Goal: Task Accomplishment & Management: Complete application form

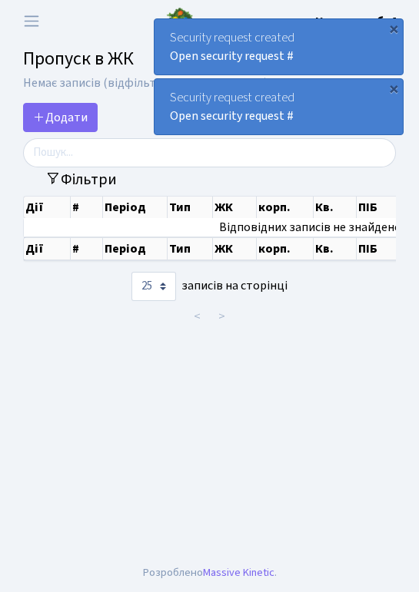
select select "25"
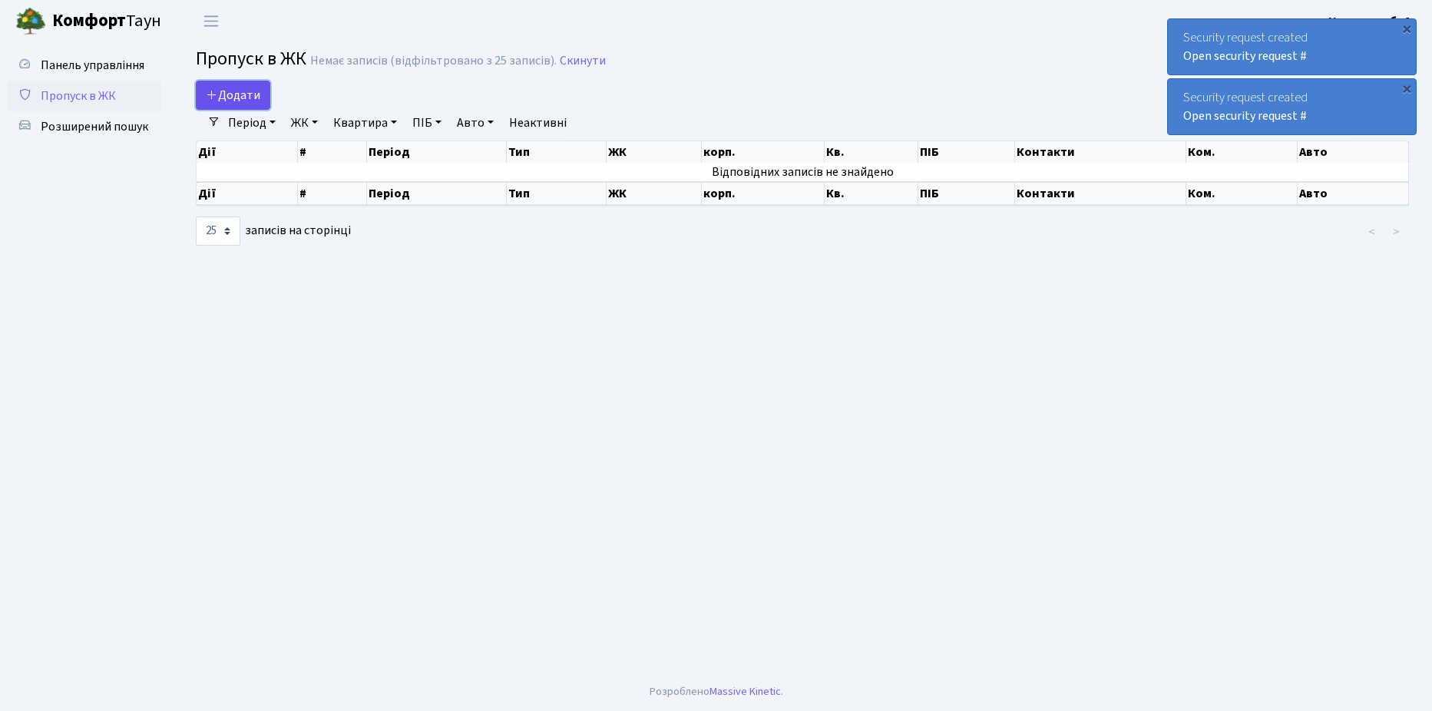
click at [255, 89] on span "Додати" at bounding box center [233, 95] width 55 height 17
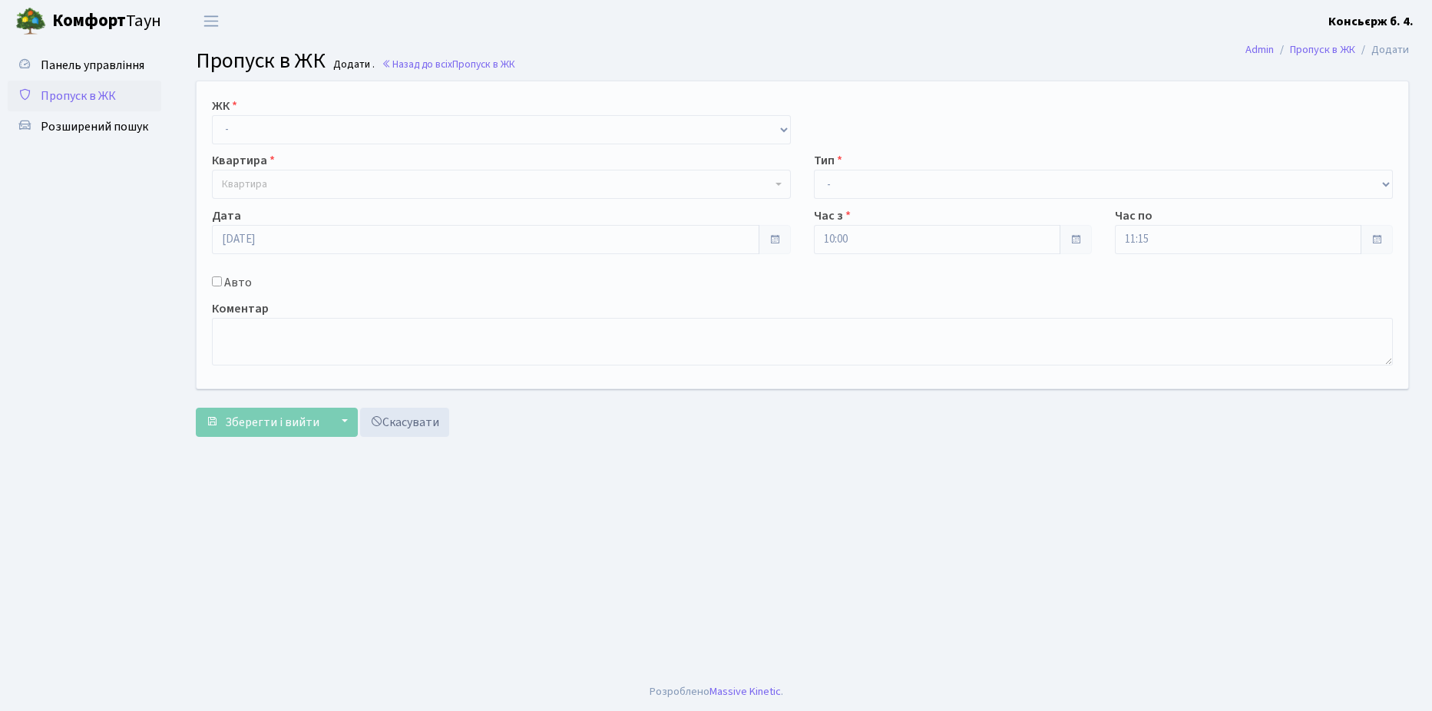
click at [252, 88] on div "ЖК - СП4, Столичне шосе, 5 Квартира Квартира Тип - Доставка Таксі Гості Сервіс …" at bounding box center [802, 234] width 1235 height 307
click at [751, 132] on select "- [STREET_ADDRESS]" at bounding box center [501, 129] width 579 height 29
select select "325"
click at [212, 115] on select "- [STREET_ADDRESS]" at bounding box center [501, 129] width 579 height 29
select select
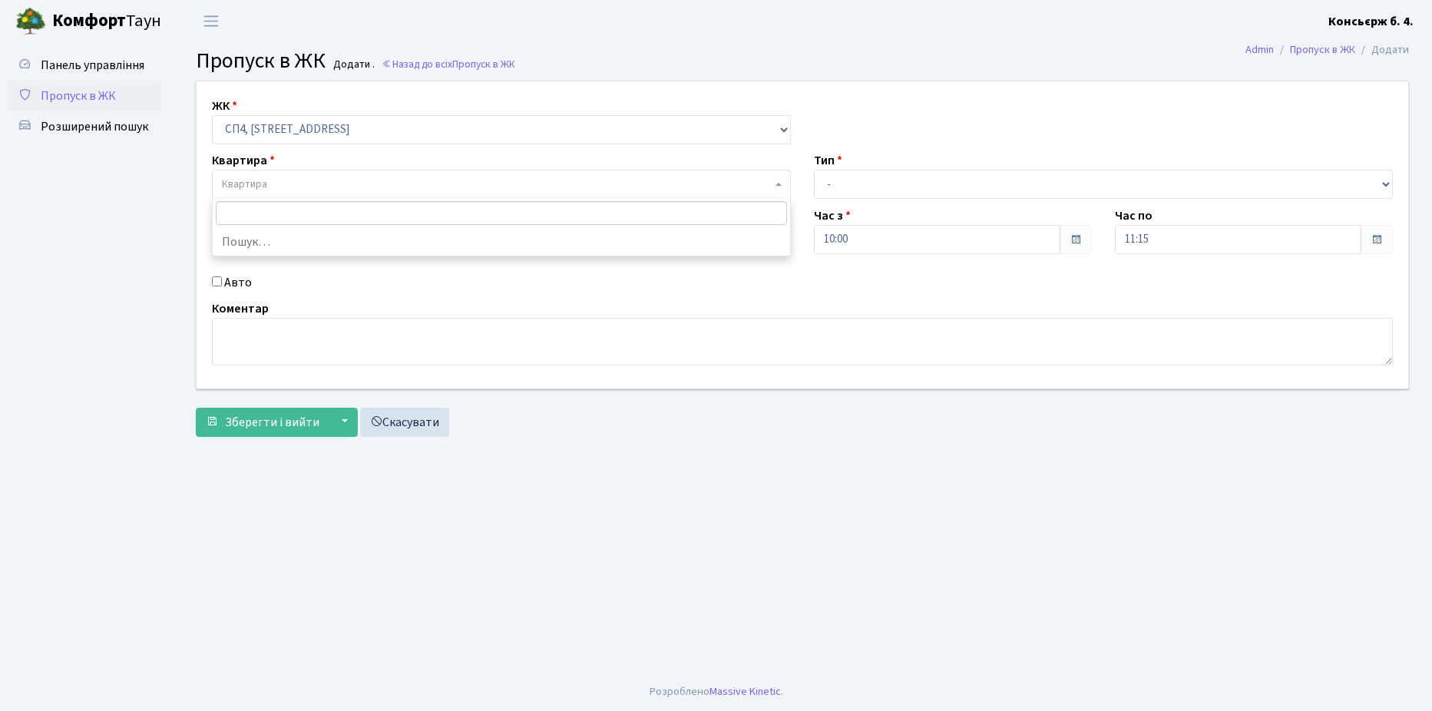
click at [309, 175] on span "Квартира" at bounding box center [501, 184] width 579 height 29
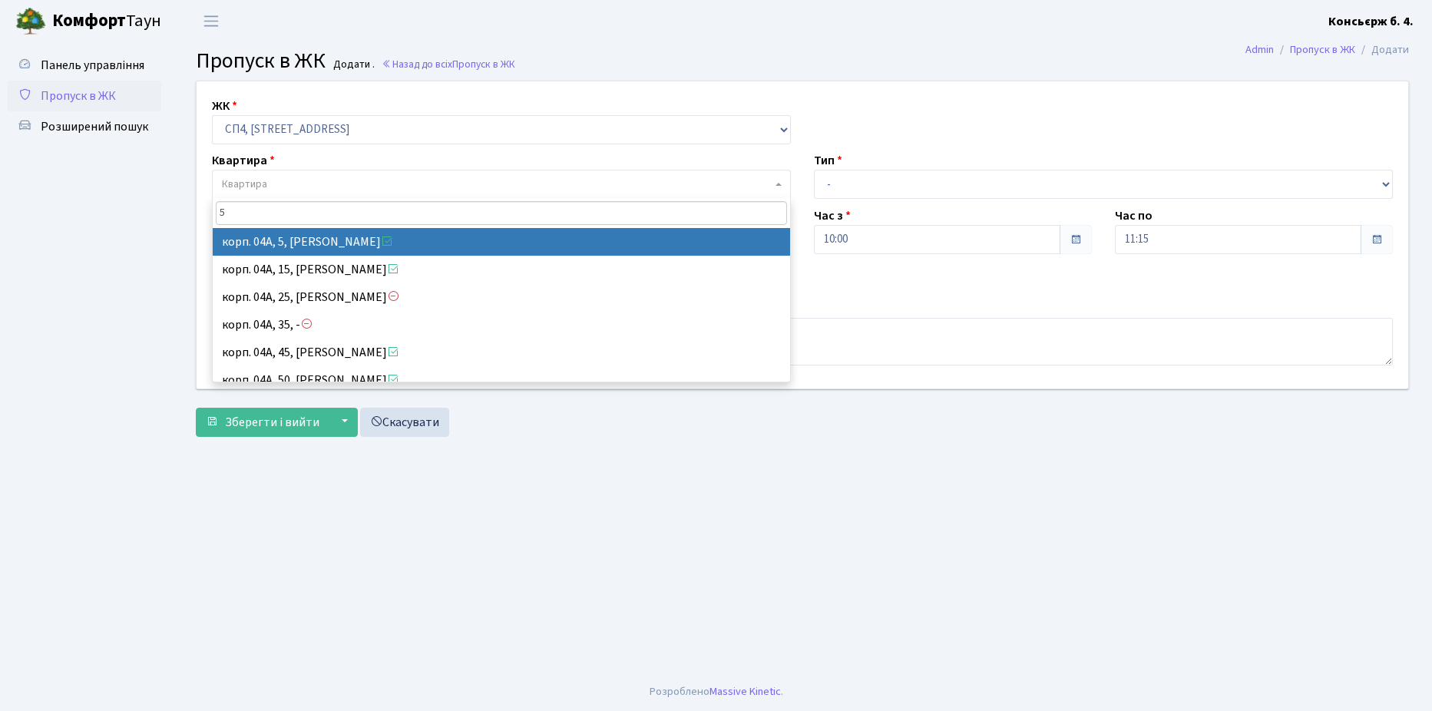
type input "5"
select select "21033"
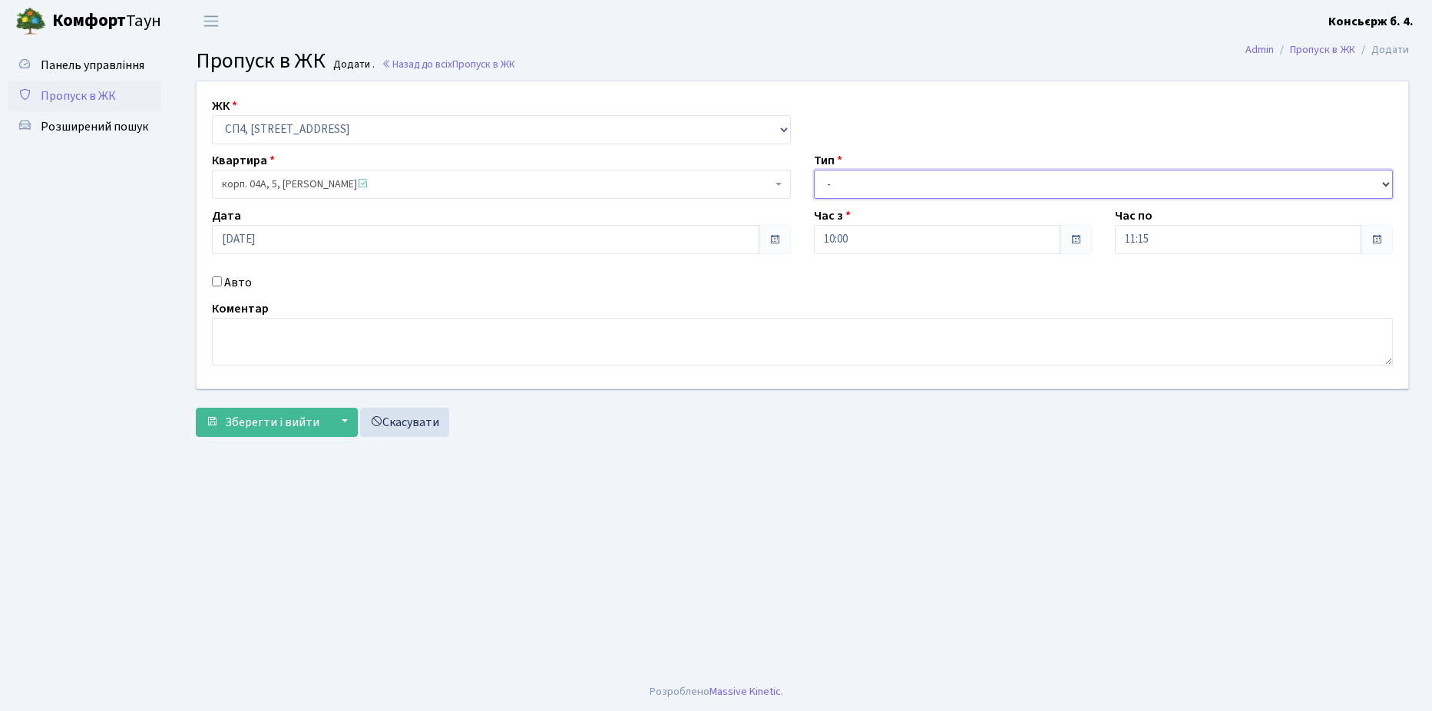
click at [1362, 181] on select "- Доставка Таксі Гості Сервіс" at bounding box center [1103, 184] width 579 height 29
select select "1"
click at [814, 170] on select "- Доставка Таксі Гості Сервіс" at bounding box center [1103, 184] width 579 height 29
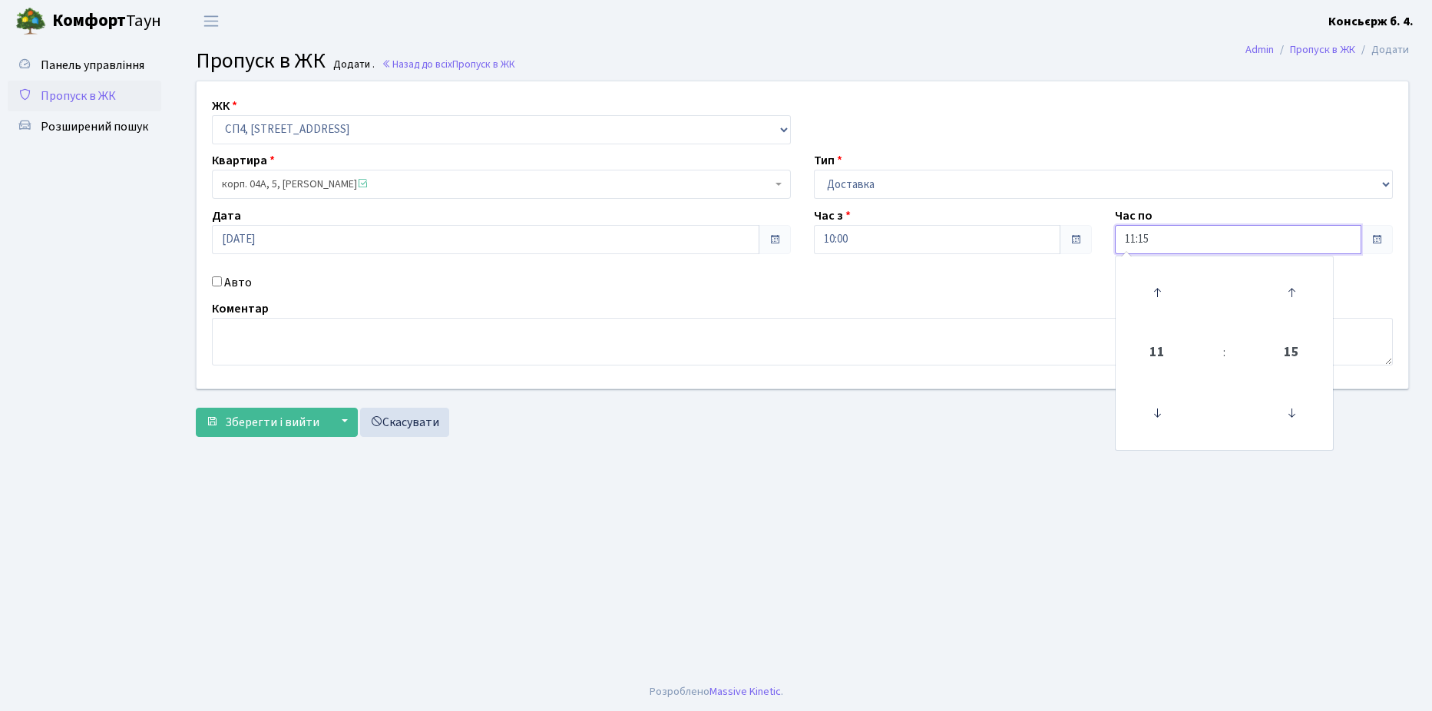
click at [1191, 249] on input "11:15" at bounding box center [1238, 239] width 246 height 29
click at [1158, 295] on icon at bounding box center [1157, 292] width 41 height 41
click at [1158, 293] on icon at bounding box center [1157, 292] width 41 height 41
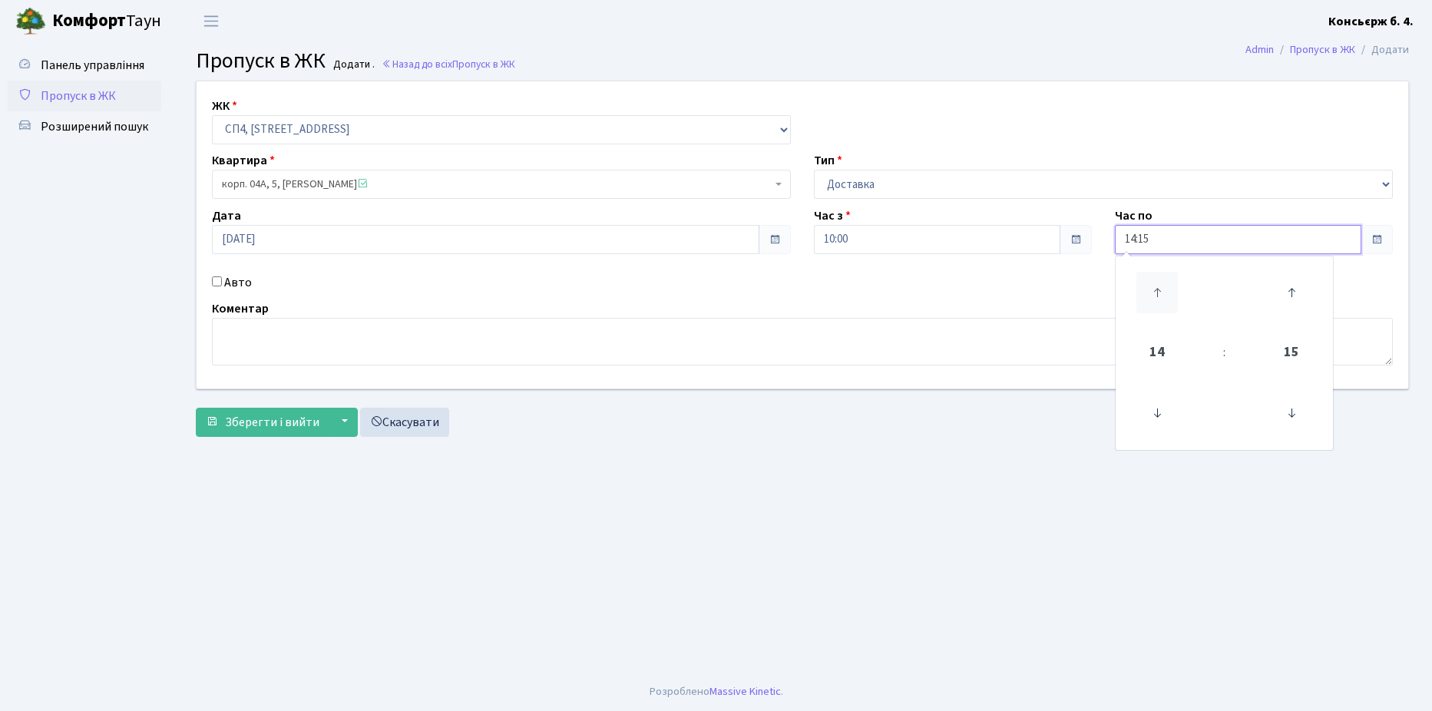
type input "15:15"
drag, startPoint x: 818, startPoint y: 623, endPoint x: 811, endPoint y: 619, distance: 7.9
click at [815, 622] on main "Admin Пропуск в ЖК Додати Пропуск в ЖК Додати . Назад до всіх Пропуск в ЖК ЖК -…" at bounding box center [802, 357] width 1259 height 630
click at [222, 282] on div "Авто" at bounding box center [501, 282] width 602 height 18
click at [217, 280] on input "Авто" at bounding box center [217, 281] width 10 height 10
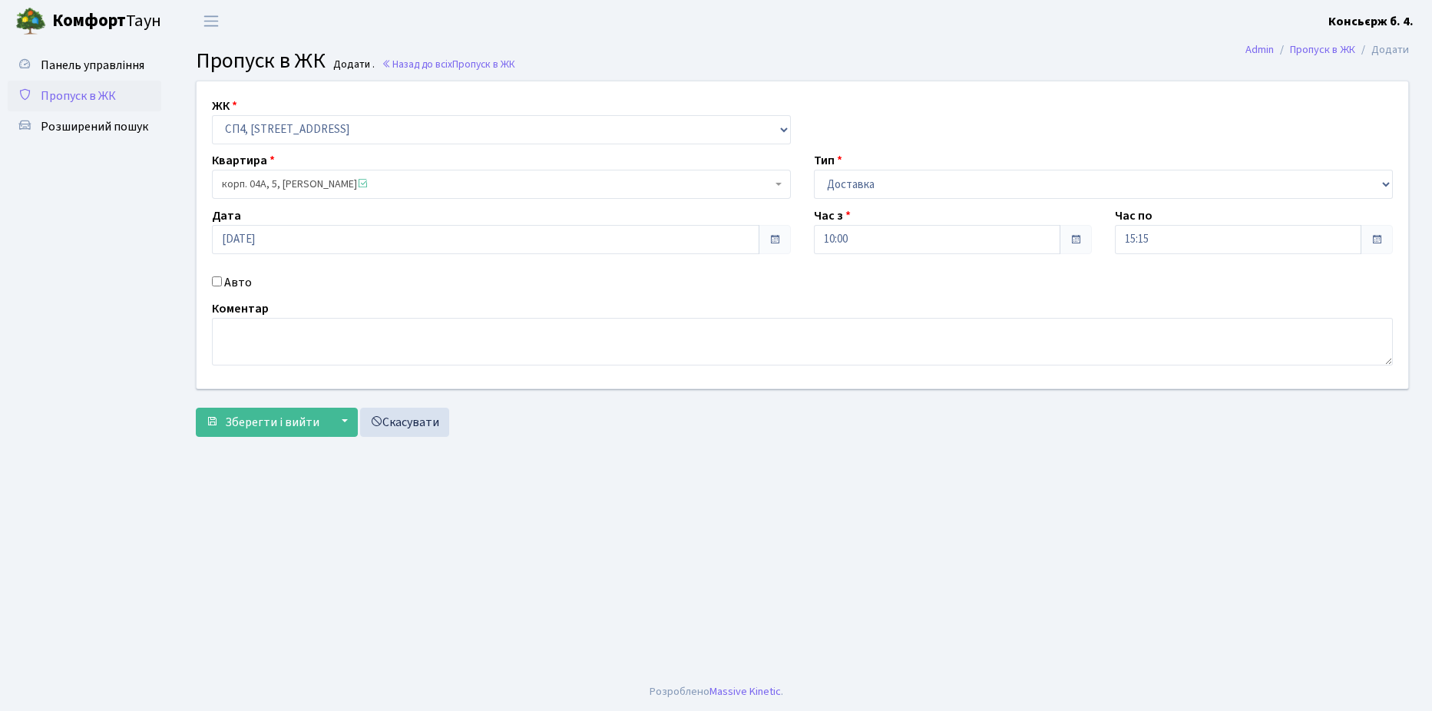
checkbox input "true"
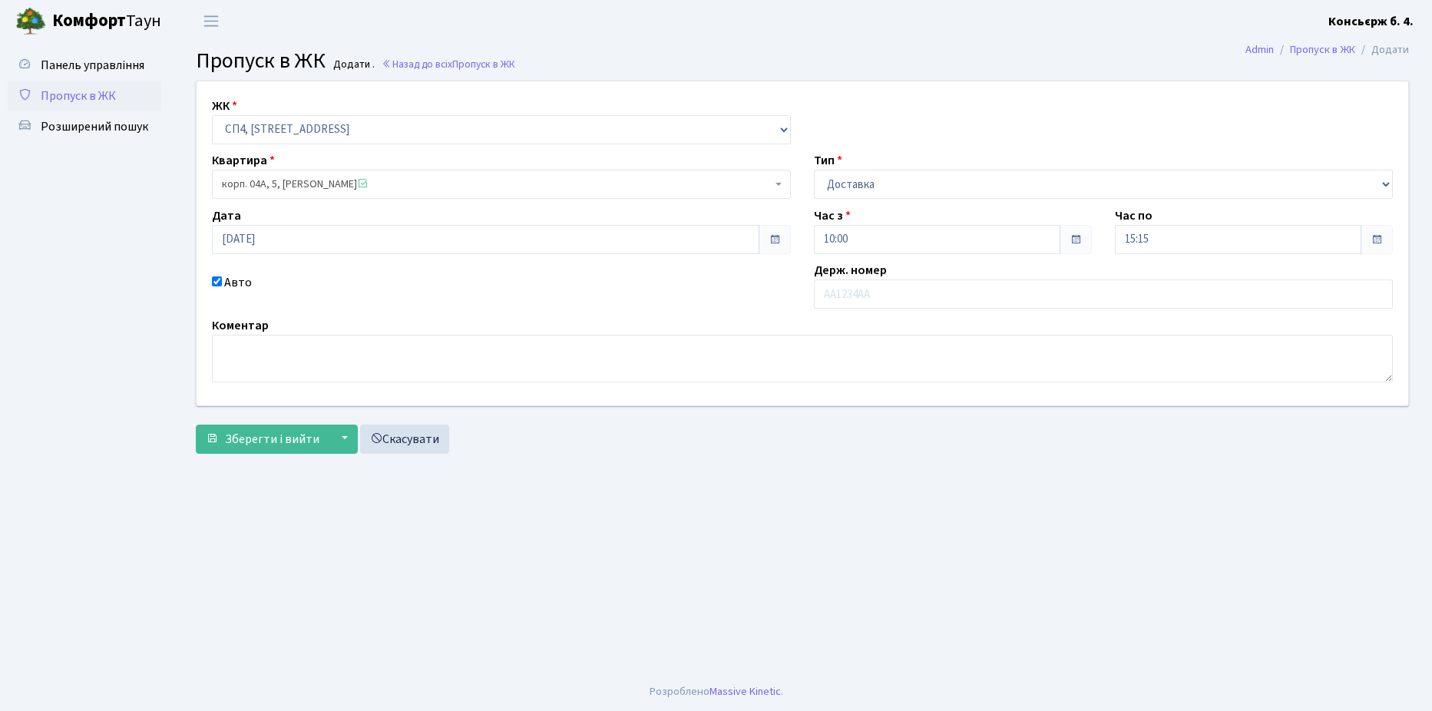
click at [895, 317] on div "Коментар" at bounding box center [802, 349] width 1204 height 66
click at [859, 285] on input "text" at bounding box center [1103, 294] width 579 height 29
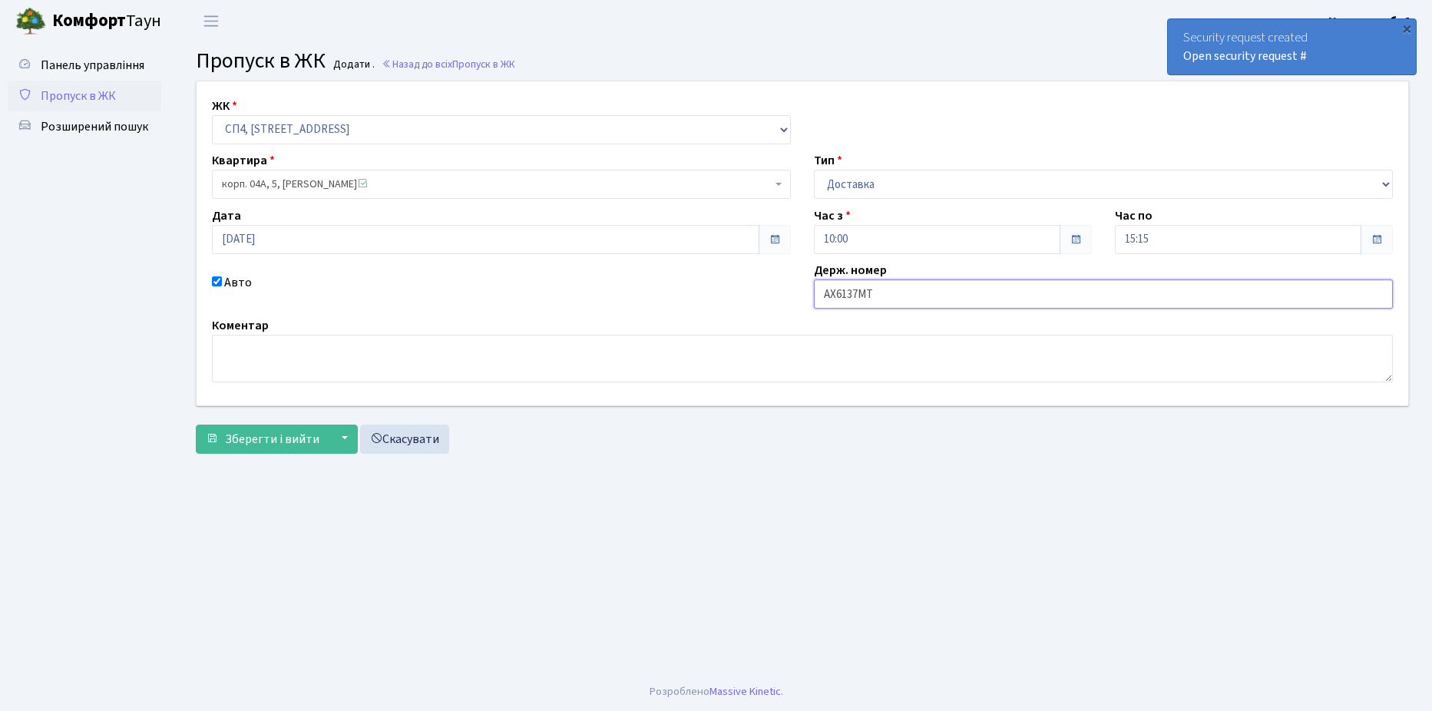
type input "AX6137MT"
click at [1377, 180] on select "- Доставка Таксі Гості Сервіс" at bounding box center [1103, 184] width 579 height 29
click at [1229, 316] on div "Коментар" at bounding box center [802, 349] width 1204 height 66
click at [1375, 180] on select "- Доставка Таксі Гості Сервіс" at bounding box center [1103, 184] width 579 height 29
select select "18"
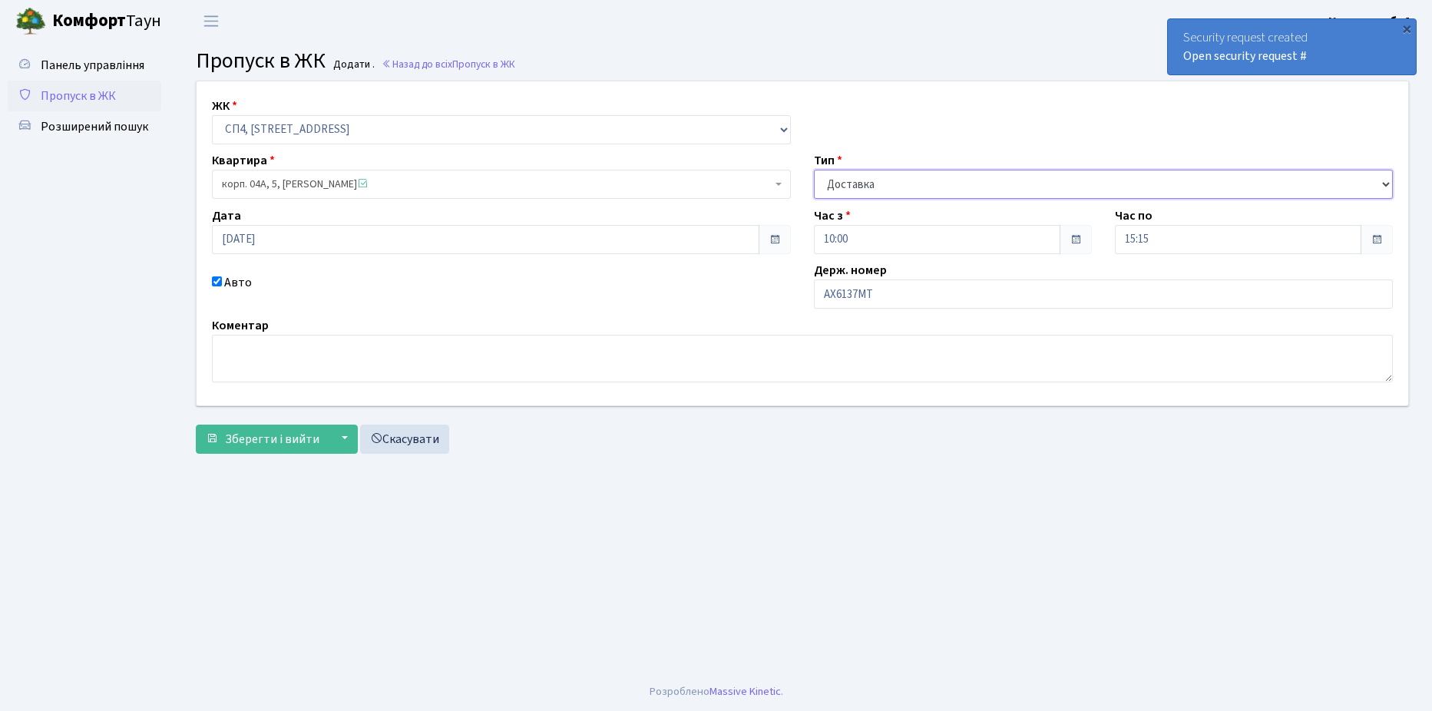
click at [814, 170] on select "- Доставка Таксі Гості Сервіс" at bounding box center [1103, 184] width 579 height 29
click at [253, 439] on span "Зберегти і вийти" at bounding box center [272, 439] width 94 height 17
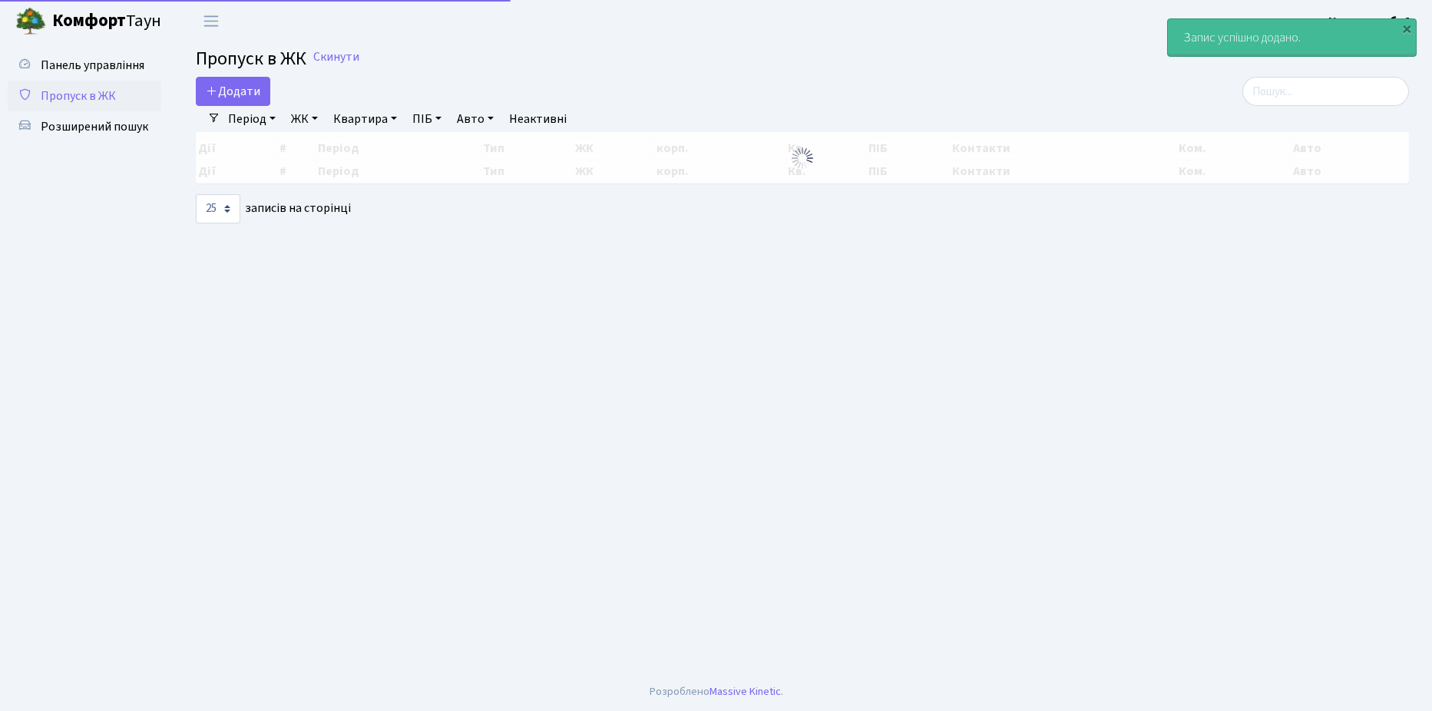
select select "25"
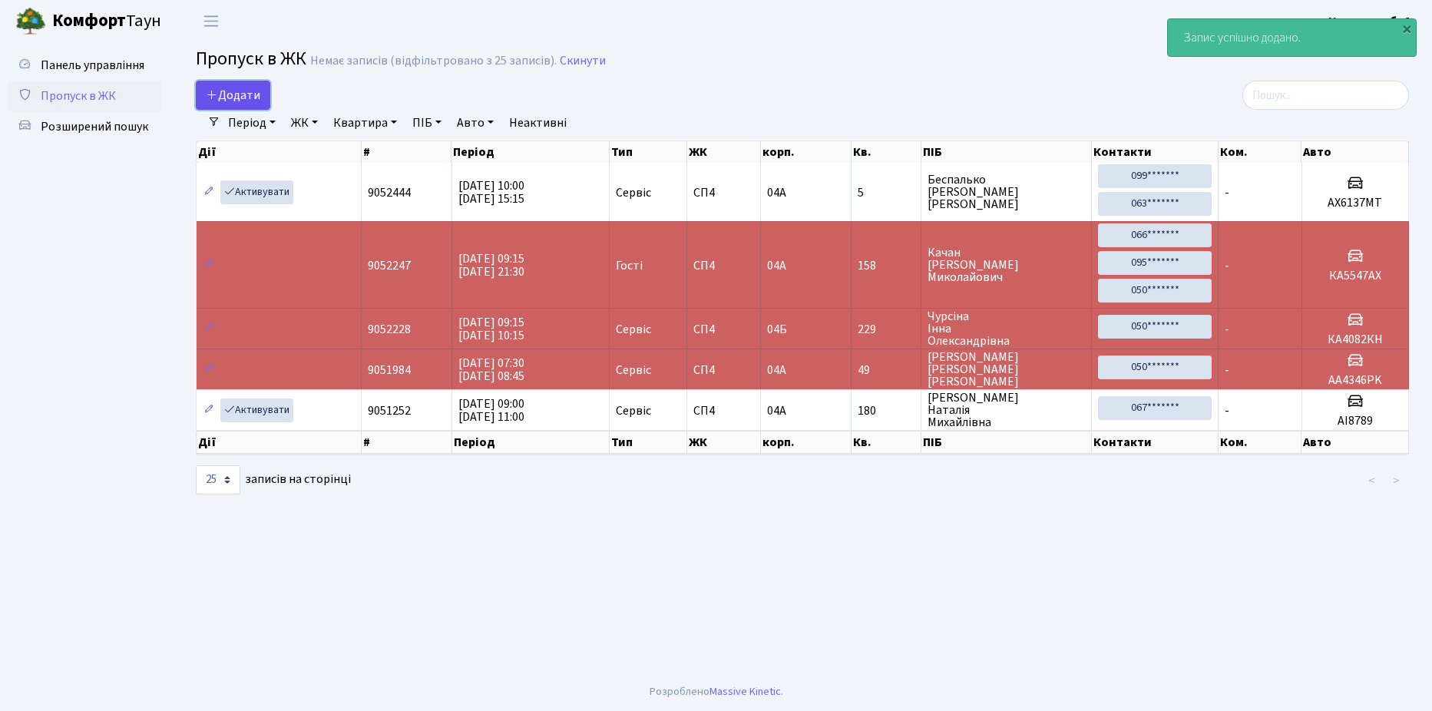
click at [230, 94] on span "Додати" at bounding box center [233, 95] width 55 height 17
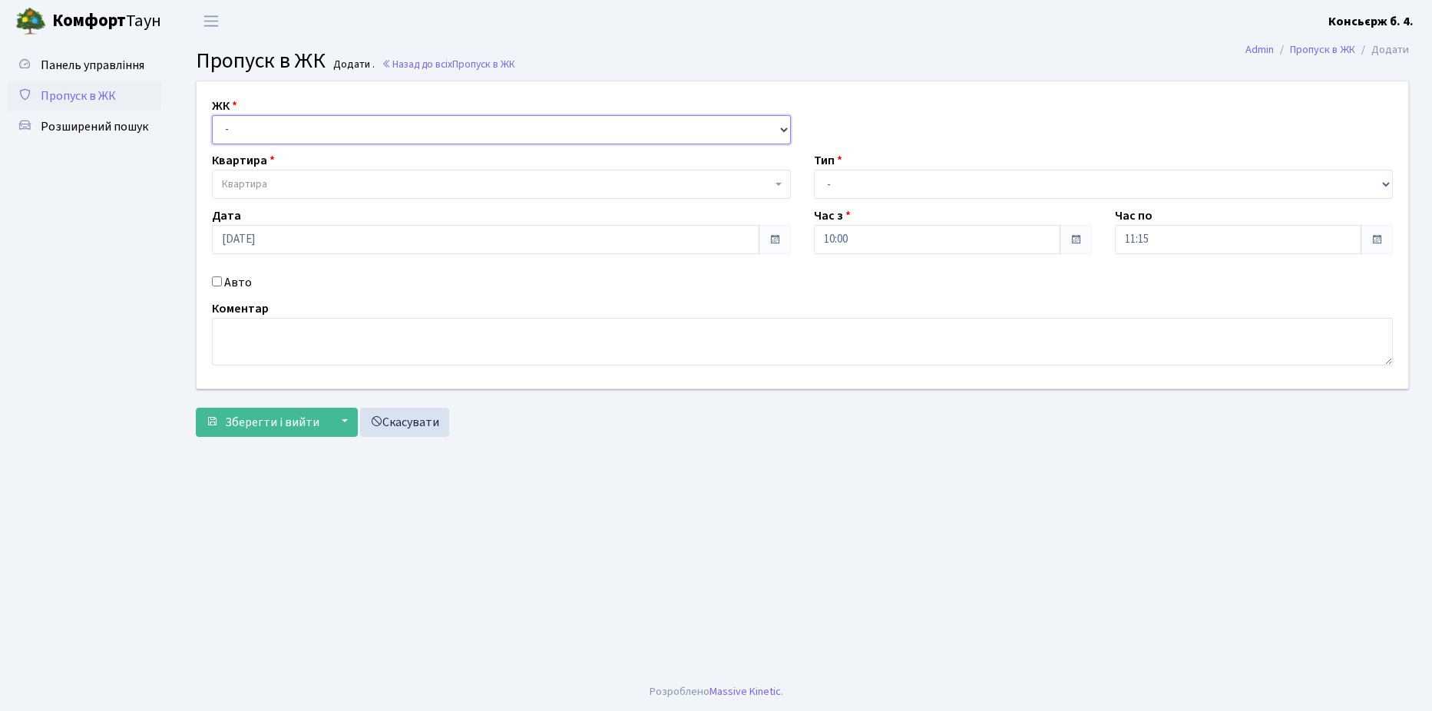
click at [743, 127] on select "- [STREET_ADDRESS]" at bounding box center [501, 129] width 579 height 29
select select "325"
click at [212, 115] on select "- [STREET_ADDRESS]" at bounding box center [501, 129] width 579 height 29
select select
click at [740, 181] on span "Квартира" at bounding box center [497, 184] width 550 height 15
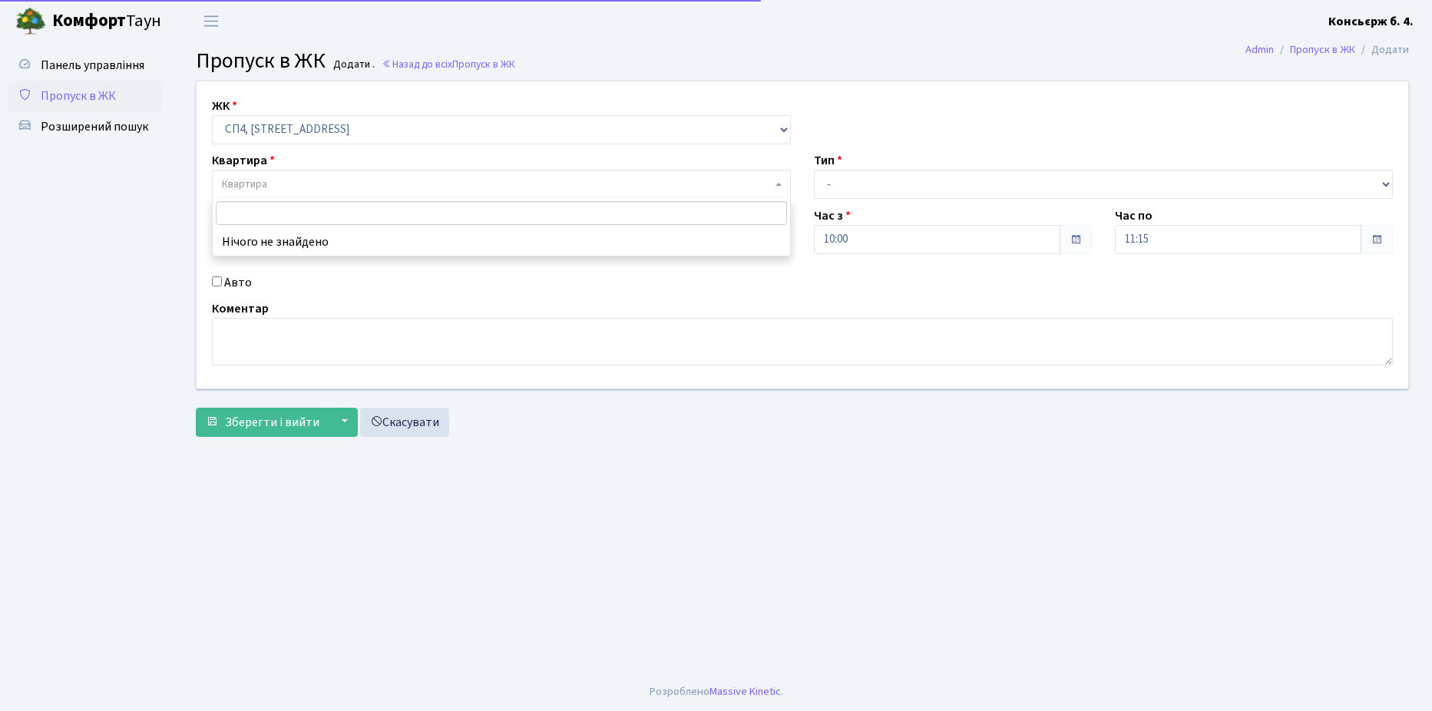
click at [568, 212] on input "search" at bounding box center [501, 213] width 571 height 24
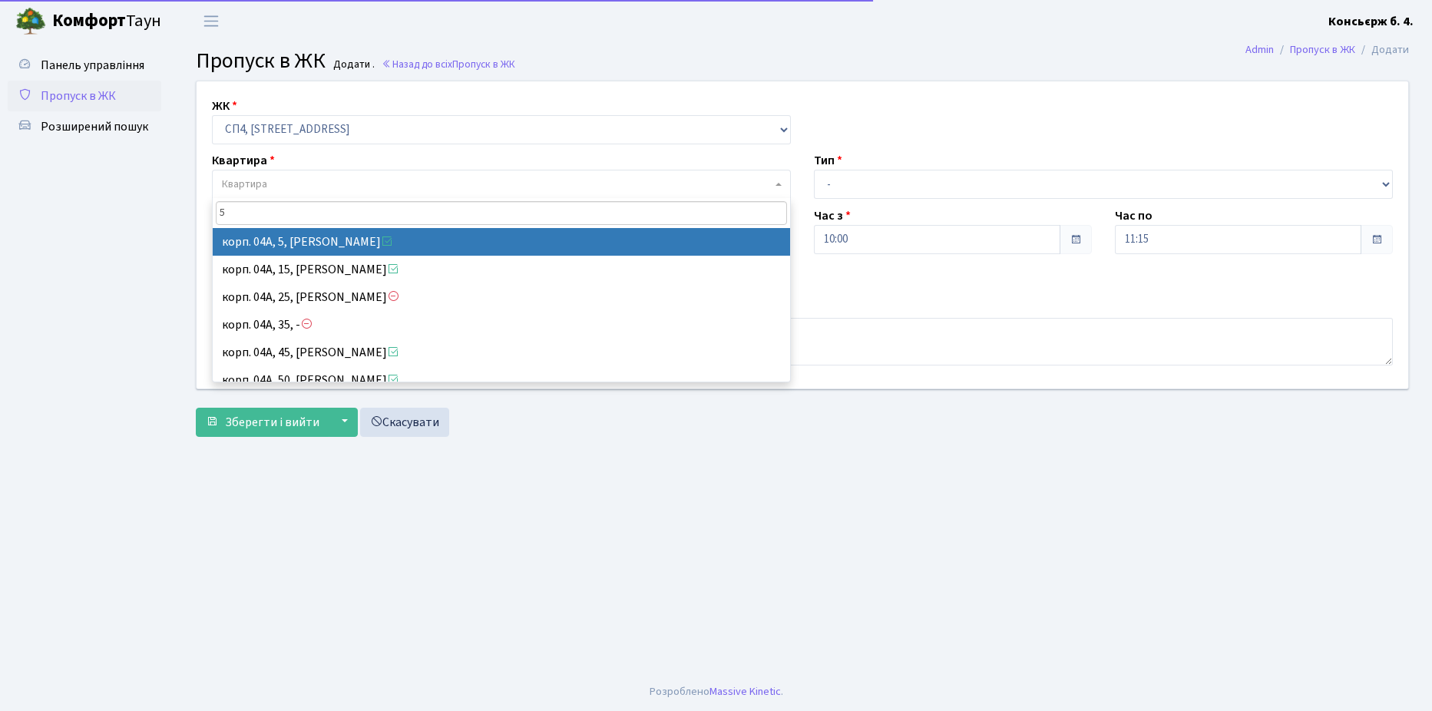
type input "5"
select select "21033"
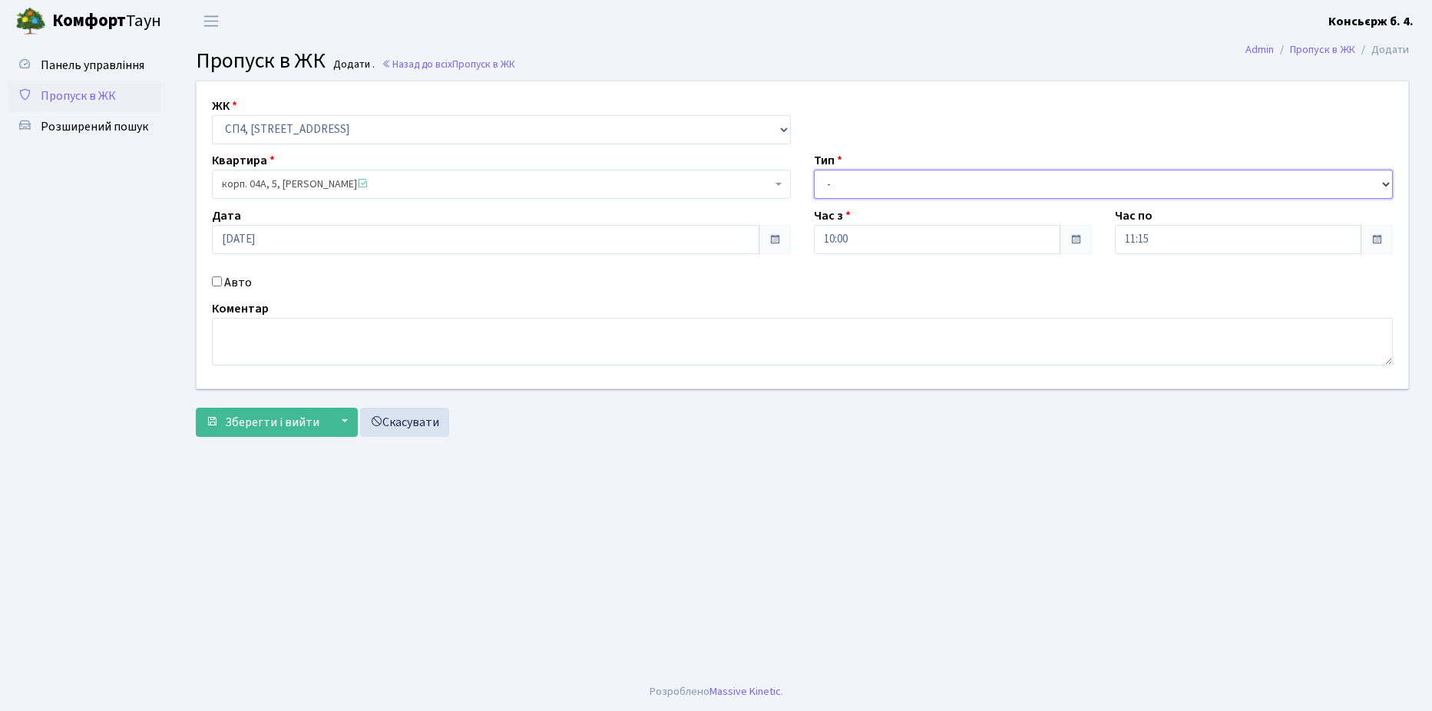
click at [1374, 184] on select "- Доставка Таксі Гості Сервіс" at bounding box center [1103, 184] width 579 height 29
select select "18"
click at [814, 170] on select "- Доставка Таксі Гості Сервіс" at bounding box center [1103, 184] width 579 height 29
click at [1242, 239] on input "11:15" at bounding box center [1238, 239] width 246 height 29
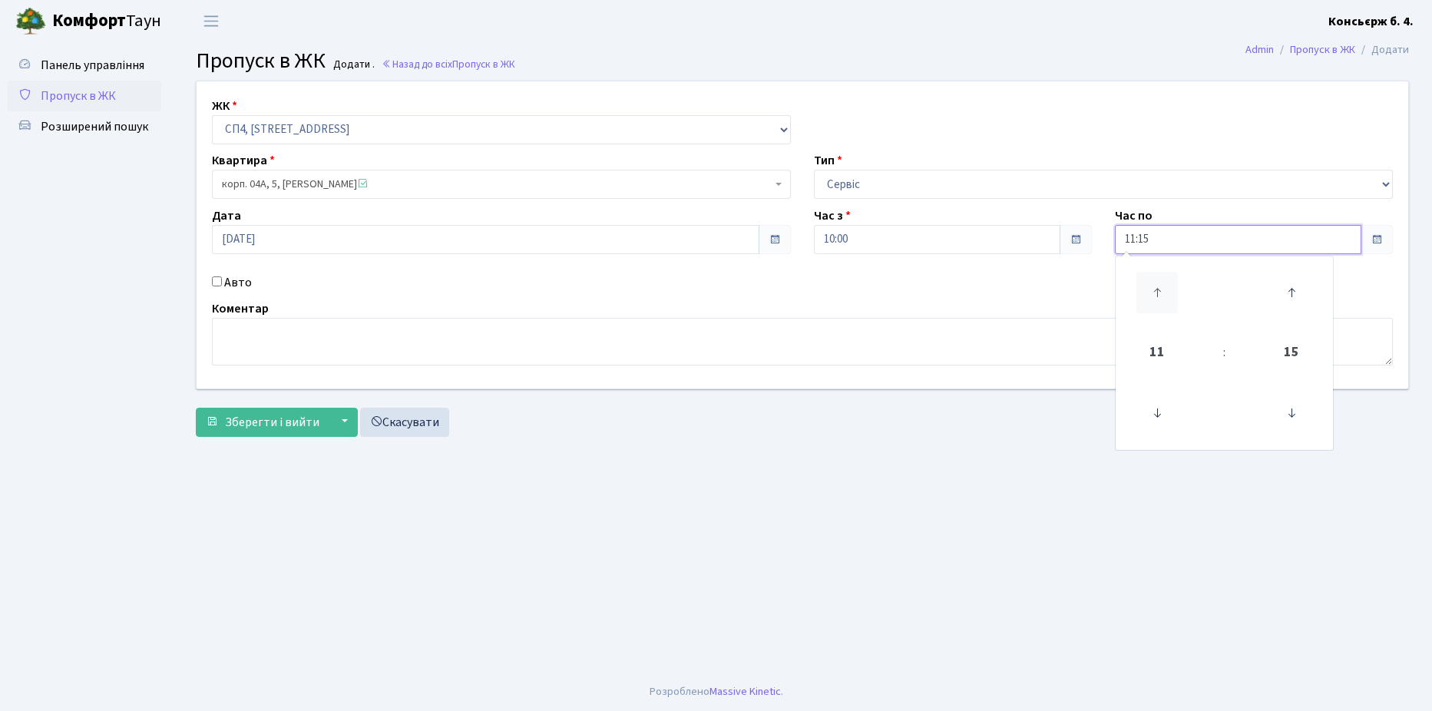
click at [1163, 292] on icon at bounding box center [1157, 292] width 41 height 41
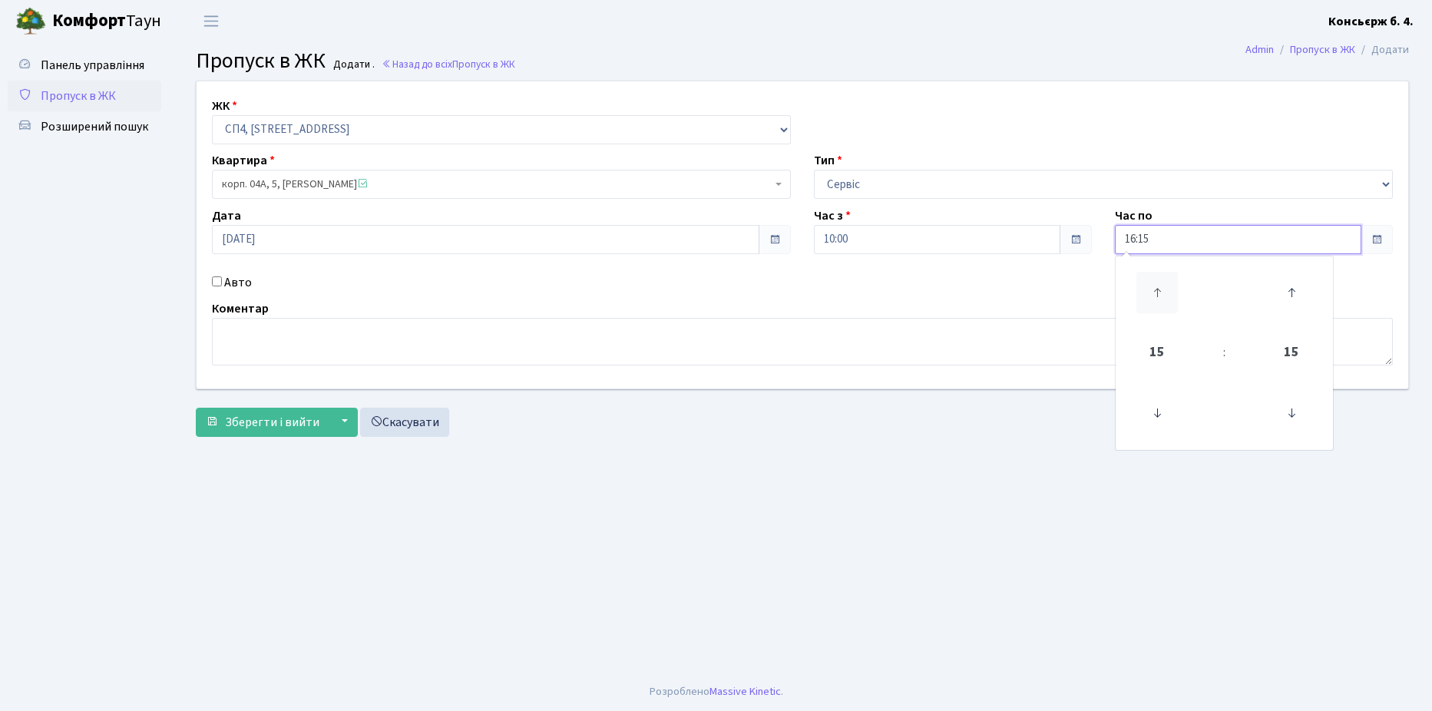
click at [1163, 292] on icon at bounding box center [1157, 292] width 41 height 41
type input "20:15"
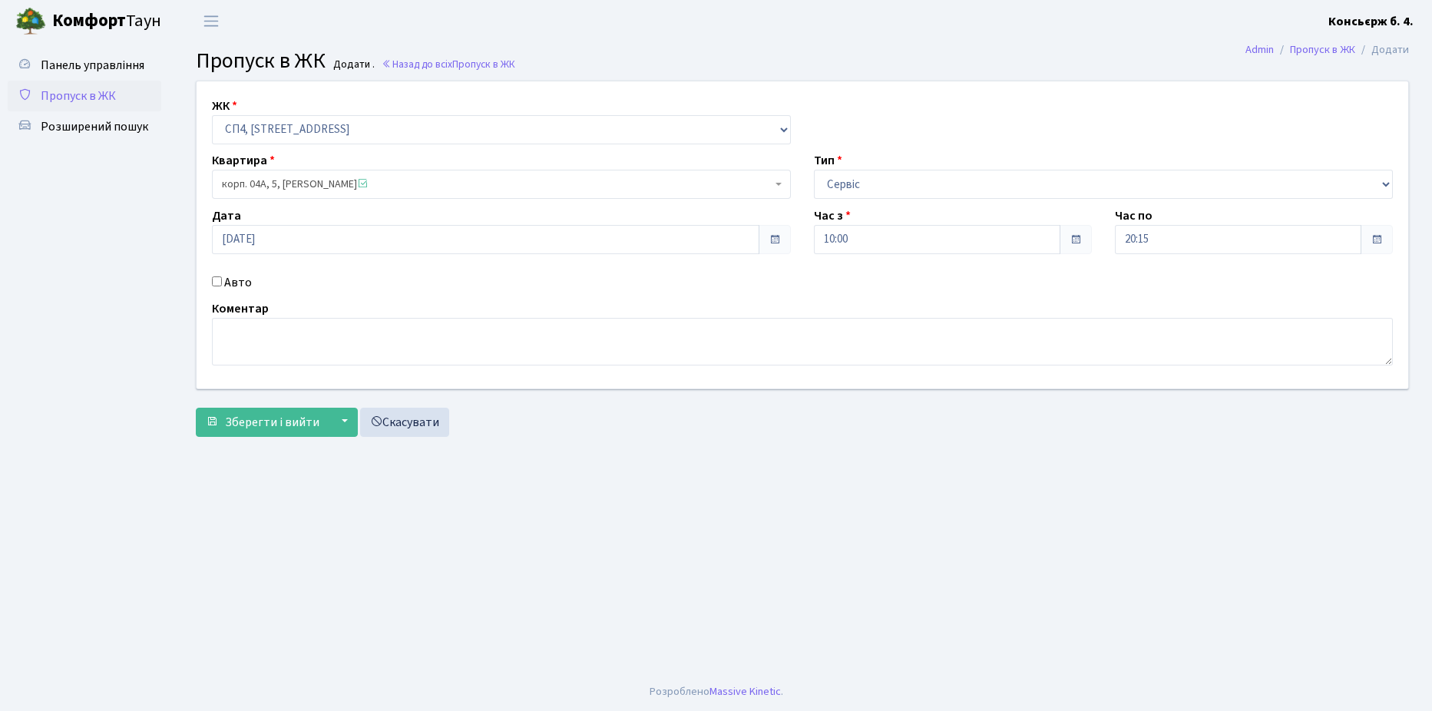
drag, startPoint x: 704, startPoint y: 577, endPoint x: 321, endPoint y: 392, distance: 425.2
click at [671, 567] on main "Admin Пропуск в ЖК Додати Пропуск в ЖК Додати . Назад до всіх Пропуск в ЖК ЖК -…" at bounding box center [802, 357] width 1259 height 630
click at [276, 412] on button "Зберегти і вийти" at bounding box center [263, 422] width 134 height 29
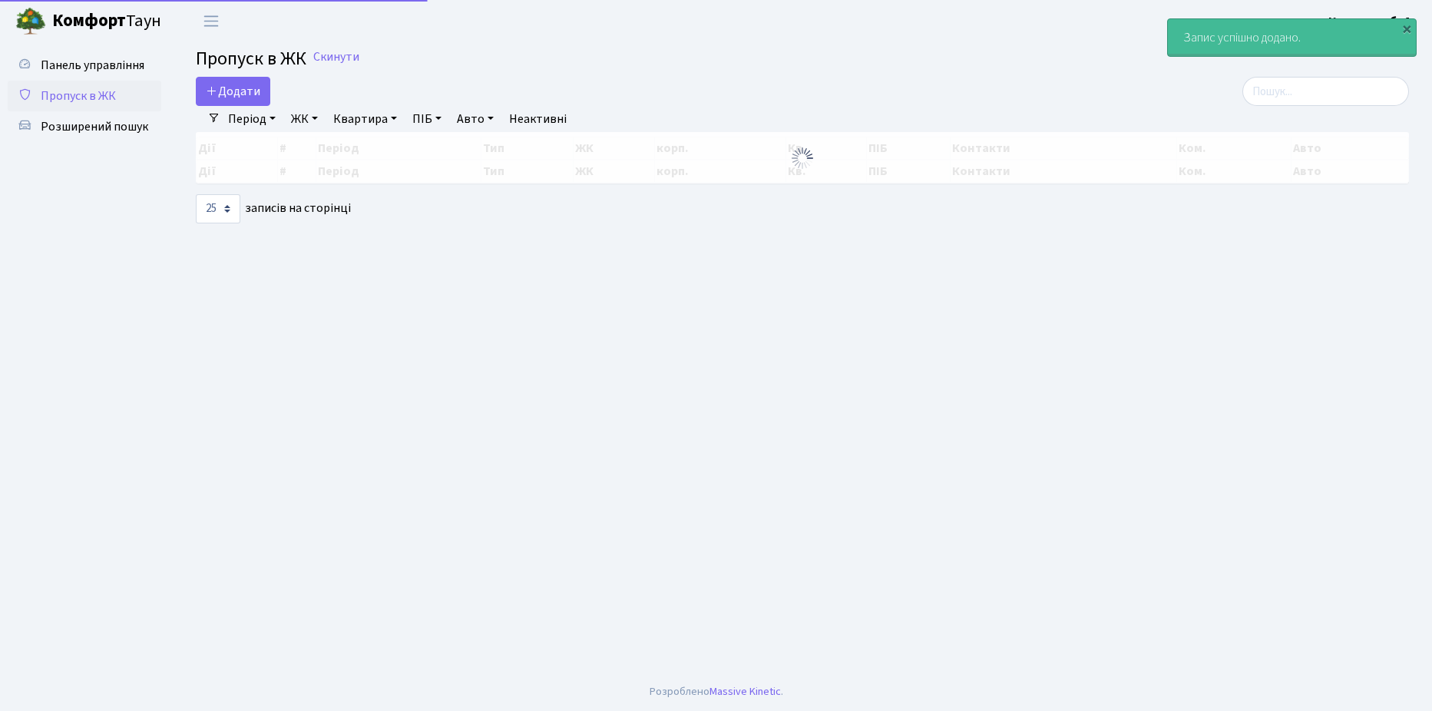
select select "25"
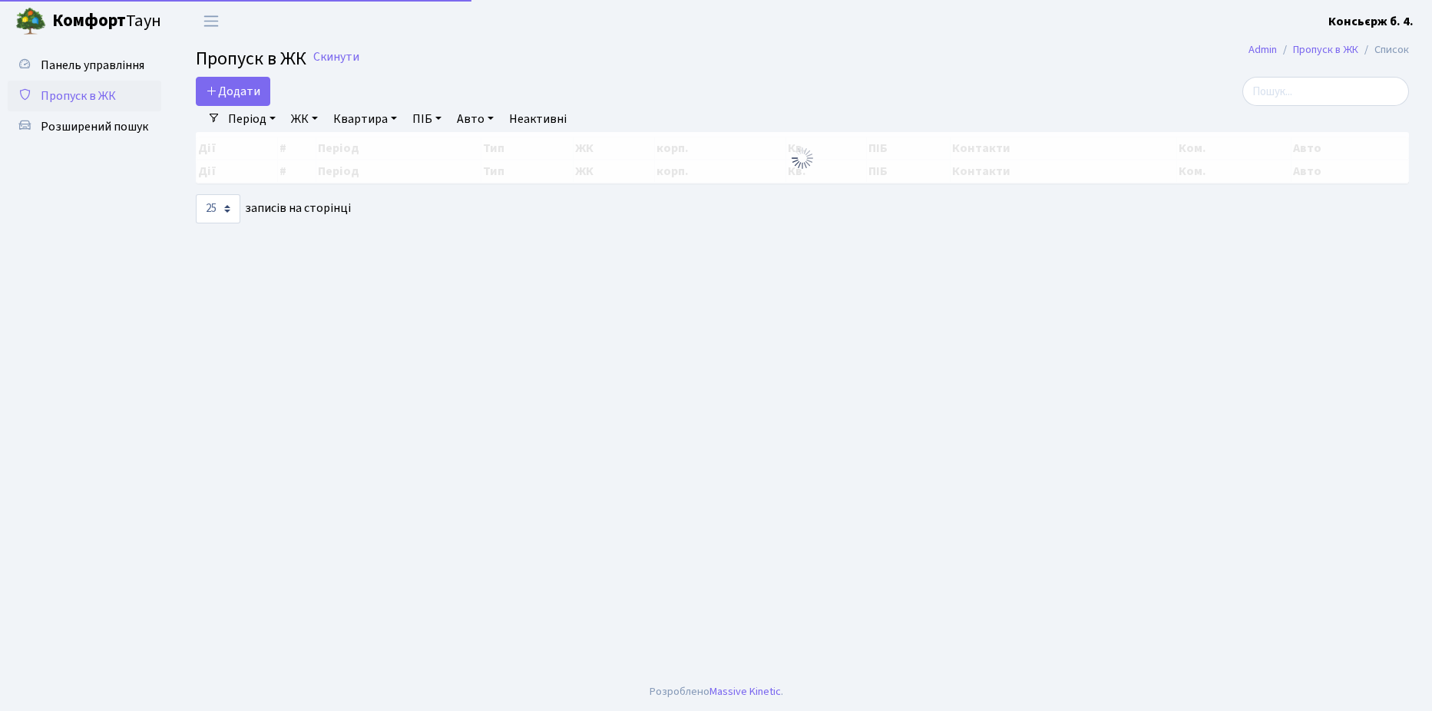
select select "25"
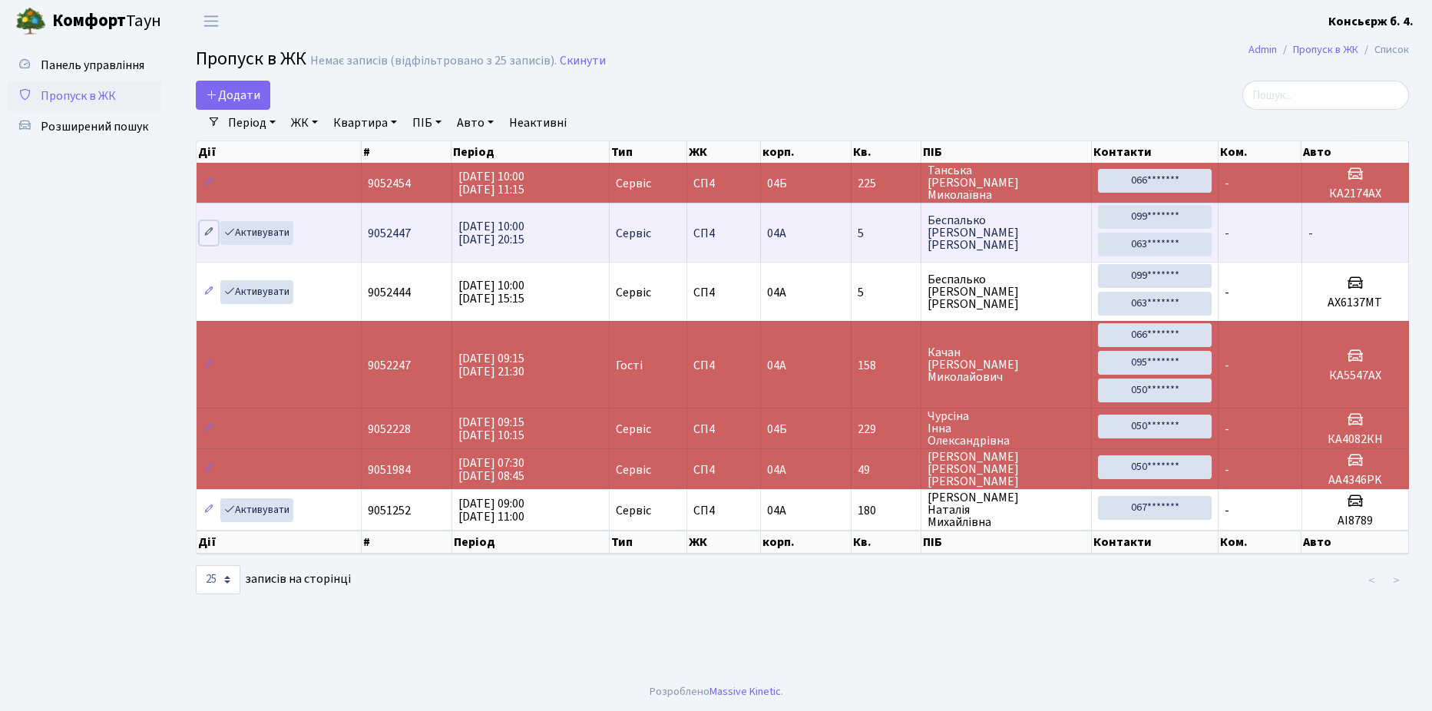
click at [207, 228] on icon at bounding box center [208, 232] width 11 height 11
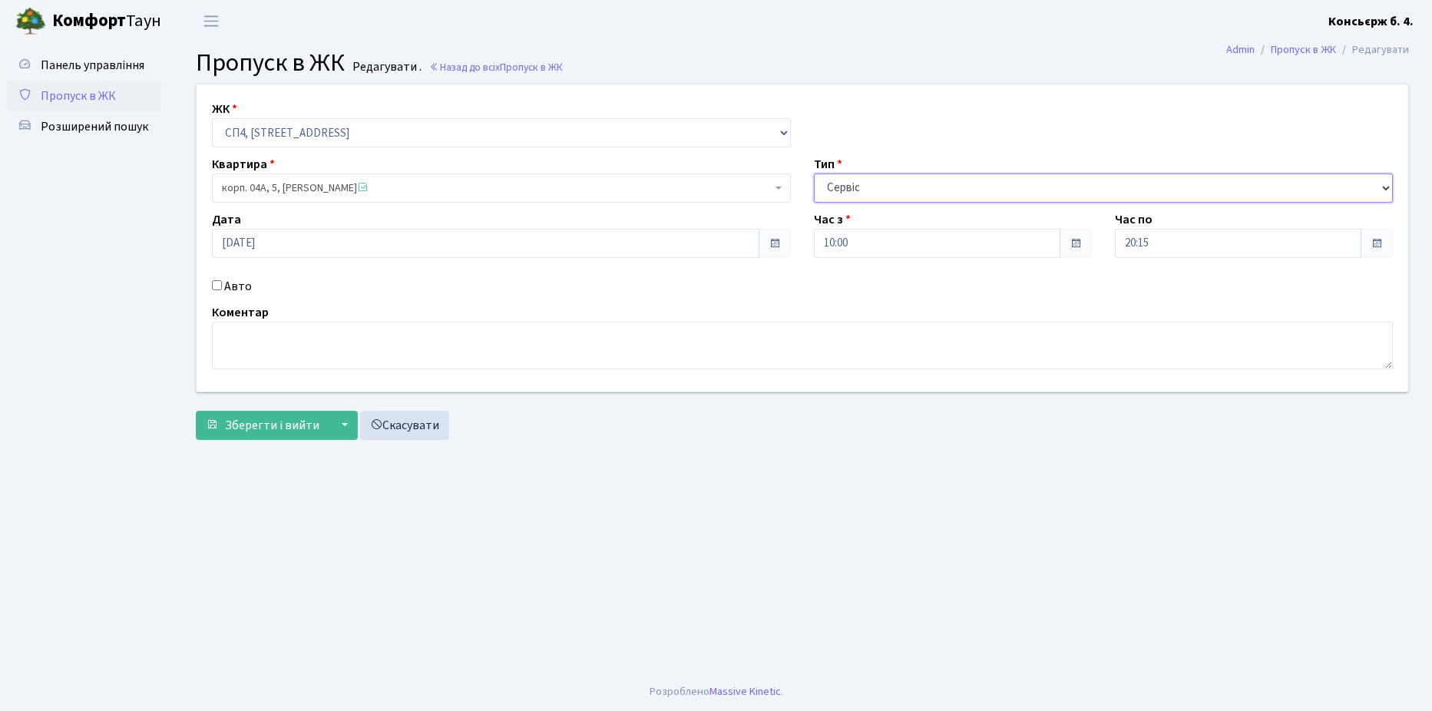
click at [1387, 181] on select "- Доставка Таксі Гості Сервіс" at bounding box center [1103, 188] width 579 height 29
select select "3"
click at [814, 174] on select "- Доставка Таксі Гості Сервіс" at bounding box center [1103, 188] width 579 height 29
click at [253, 421] on span "Зберегти і вийти" at bounding box center [272, 425] width 94 height 17
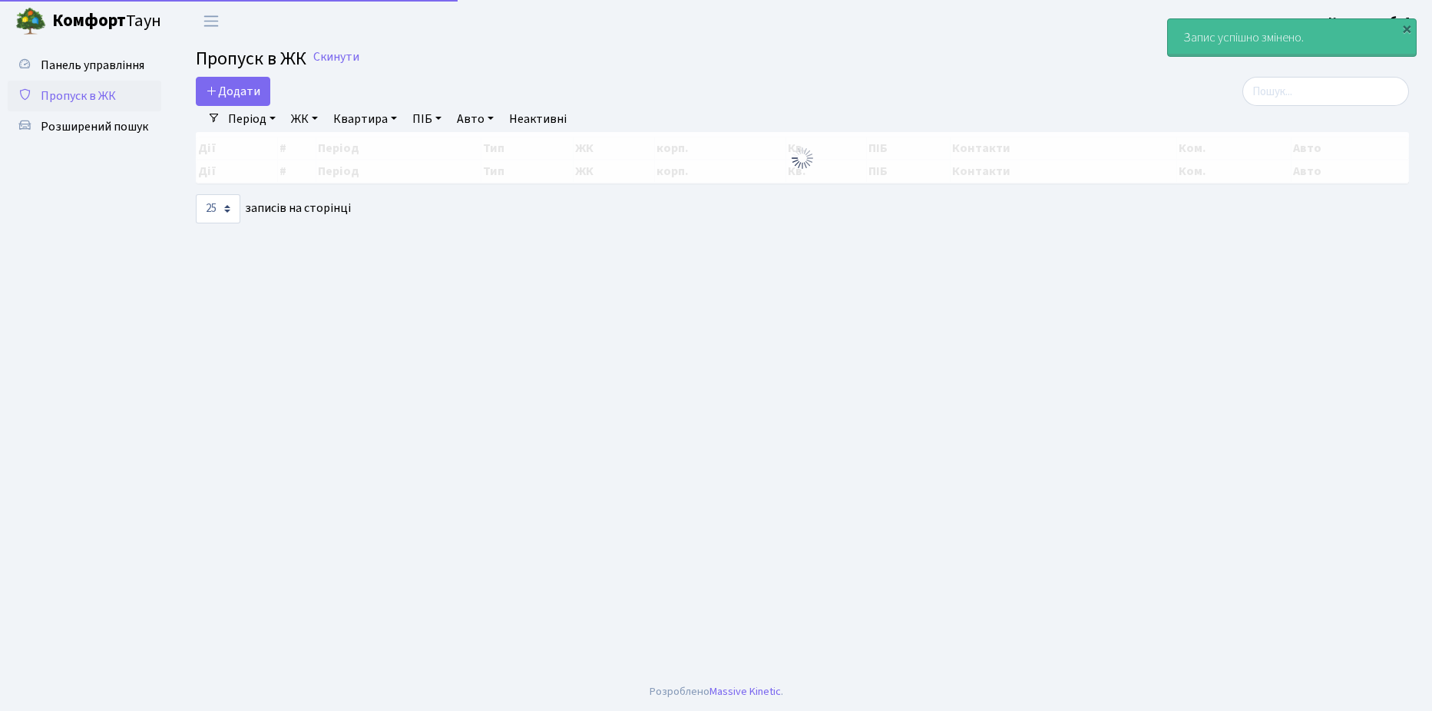
select select "25"
